Goal: Task Accomplishment & Management: Use online tool/utility

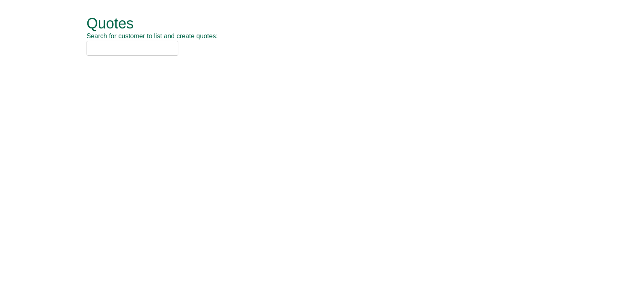
click at [149, 49] on input "text" at bounding box center [133, 48] width 92 height 15
drag, startPoint x: 121, startPoint y: 48, endPoint x: 21, endPoint y: 50, distance: 99.9
click at [21, 50] on form "Quotes Search for customer to list and create quotes: uswitch Quotes New Quote …" at bounding box center [312, 36] width 624 height 72
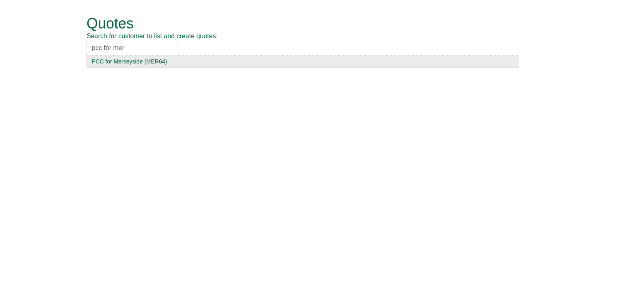
type input "pcc for mer"
click at [129, 57] on div "PCC for Merseyside (MER64)" at bounding box center [303, 61] width 422 height 8
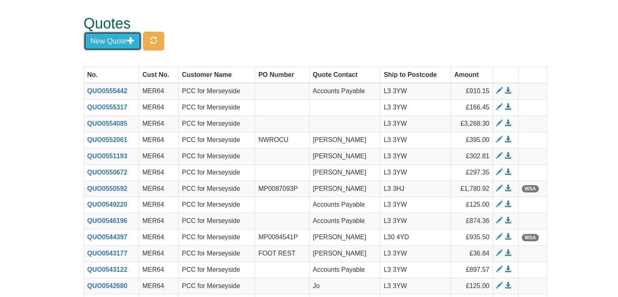
click at [123, 38] on button "New Quote" at bounding box center [113, 41] width 58 height 19
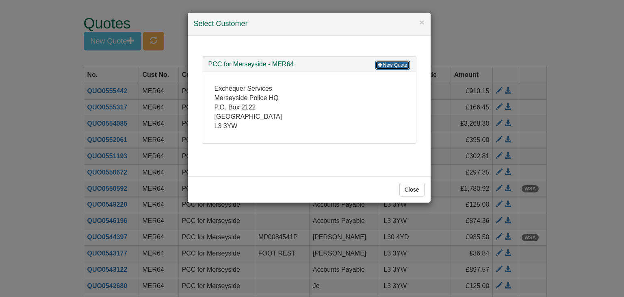
click at [390, 64] on link "New Quote" at bounding box center [392, 65] width 34 height 9
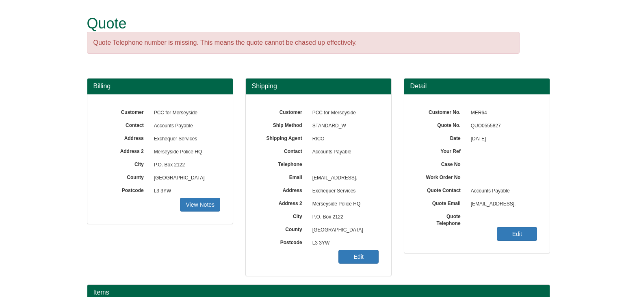
scroll to position [98, 0]
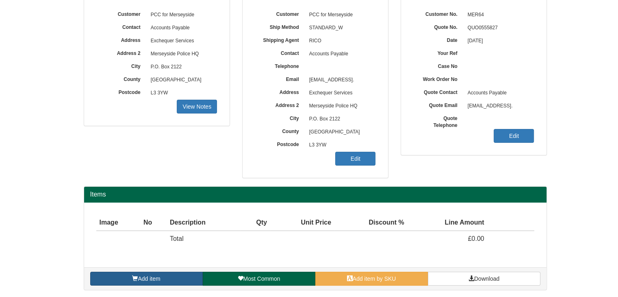
click at [172, 272] on link "Add item" at bounding box center [146, 278] width 113 height 14
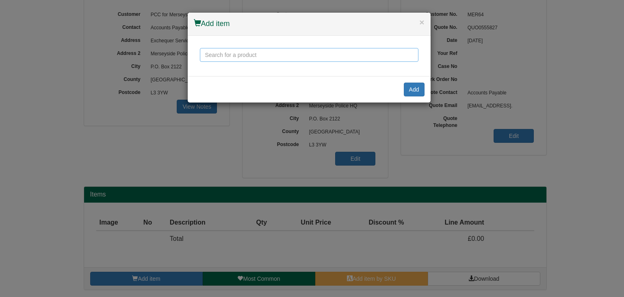
click at [260, 56] on input "text" at bounding box center [309, 55] width 219 height 14
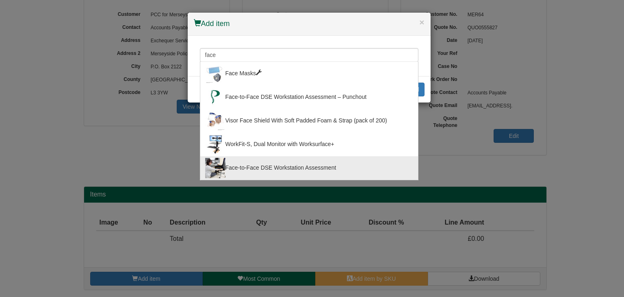
click at [258, 166] on div "Face-to-Face DSE Workstation Assessment" at bounding box center [309, 168] width 208 height 20
type input "Face-to-Face DSE Workstation Assessment"
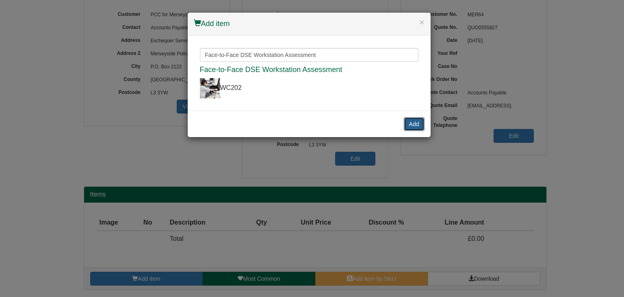
click at [418, 118] on button "Add" at bounding box center [414, 124] width 21 height 14
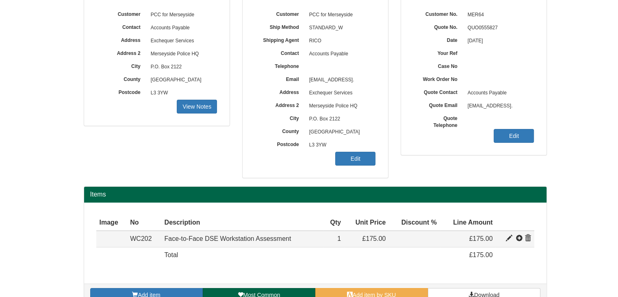
click at [509, 237] on span at bounding box center [509, 238] width 6 height 6
type input "Face-to-Face DSE Workstation Assessment"
type input "50.17"
type input "175.00"
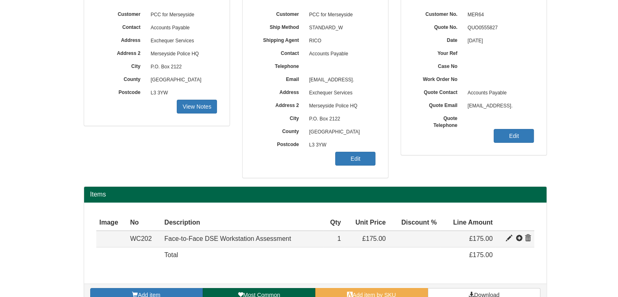
type input "1"
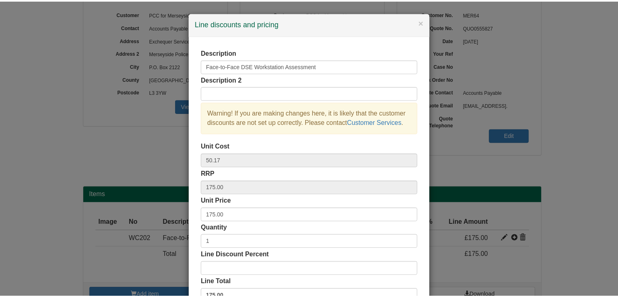
scroll to position [58, 0]
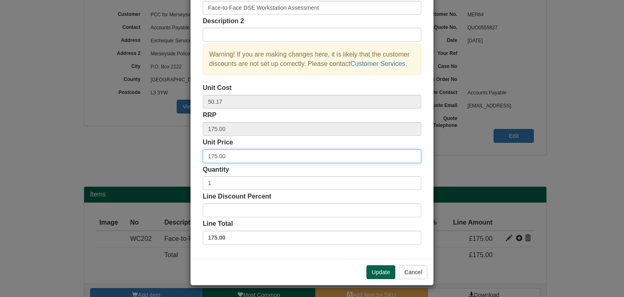
drag, startPoint x: 231, startPoint y: 152, endPoint x: 188, endPoint y: 152, distance: 42.2
click at [190, 152] on div "Description Face-to-Face DSE Workstation Assessment Description 2 Warning! If y…" at bounding box center [311, 117] width 243 height 281
type input "125"
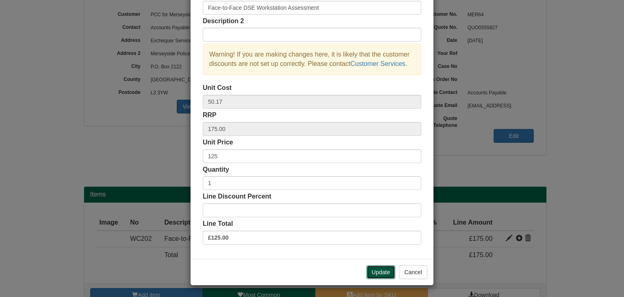
click at [374, 270] on button "Update" at bounding box center [380, 272] width 29 height 14
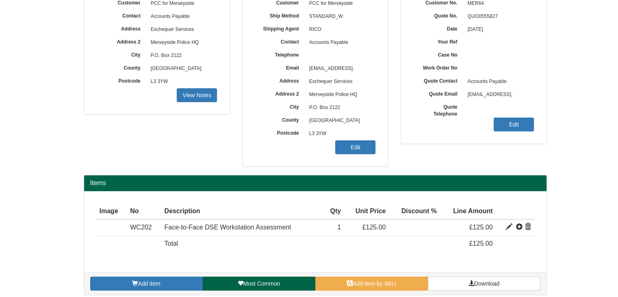
scroll to position [114, 0]
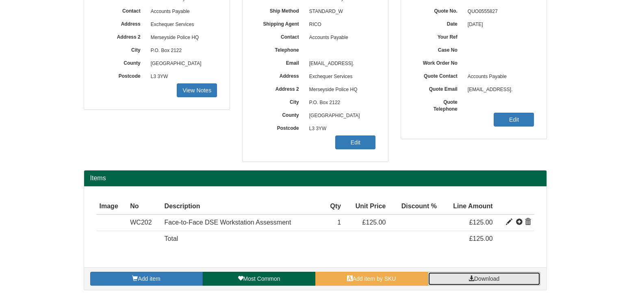
click at [474, 275] on span "Download" at bounding box center [486, 278] width 25 height 6
